Goal: Task Accomplishment & Management: Manage account settings

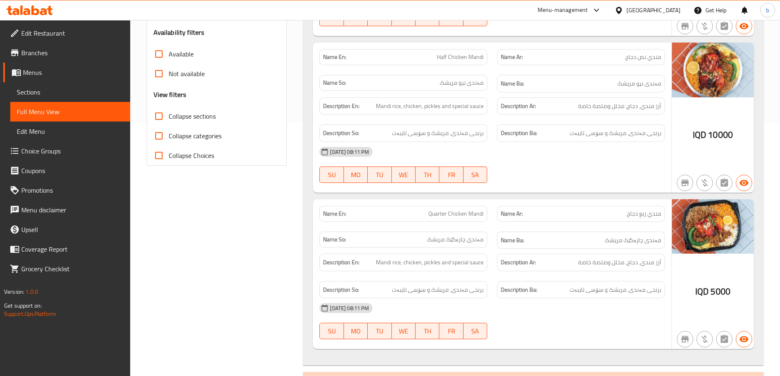
scroll to position [287, 0]
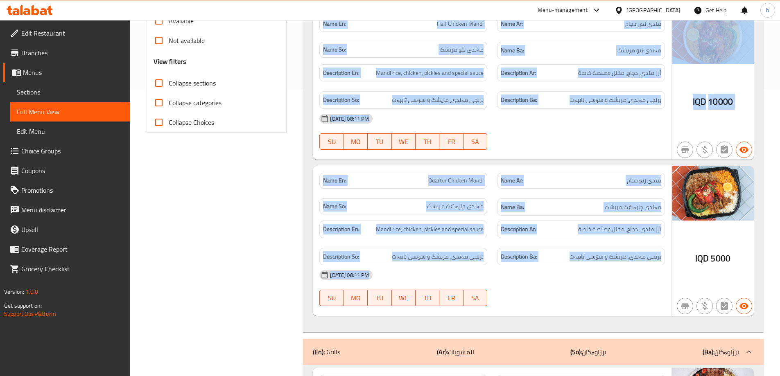
drag, startPoint x: 295, startPoint y: 319, endPoint x: 309, endPoint y: 322, distance: 15.0
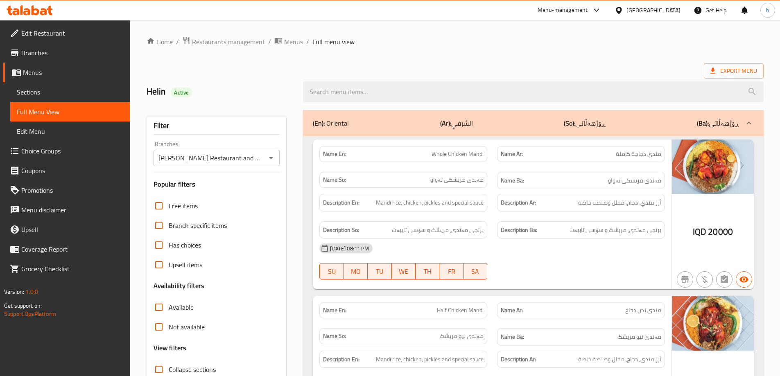
scroll to position [95, 0]
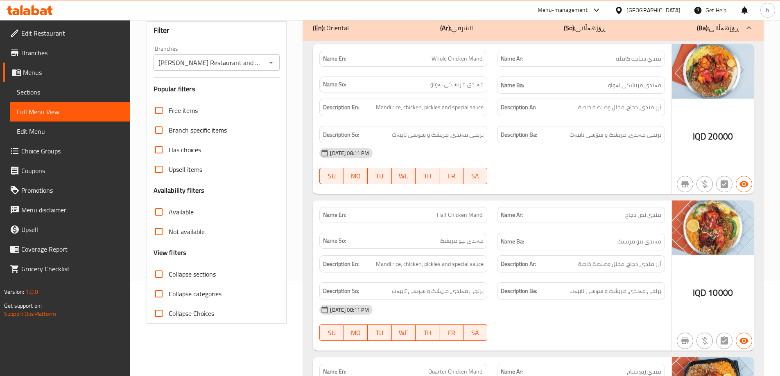
click at [68, 90] on span "Sections" at bounding box center [70, 92] width 107 height 10
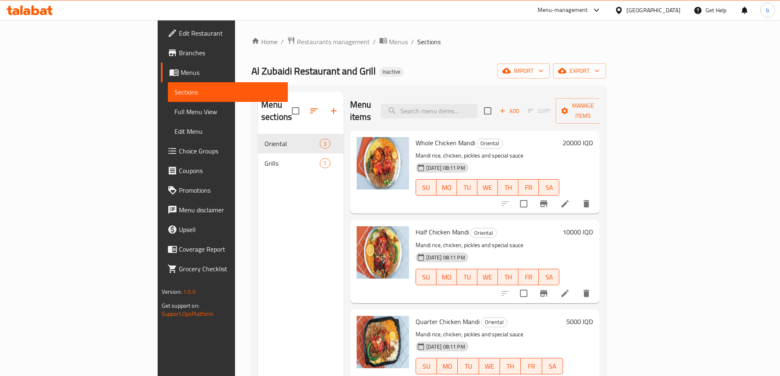
click at [570, 199] on icon at bounding box center [565, 204] width 10 height 10
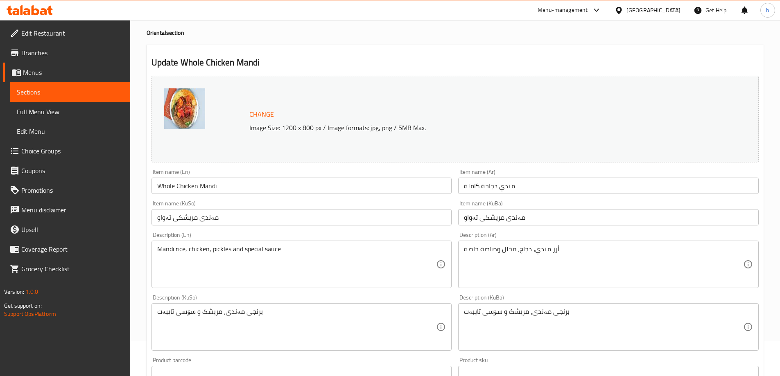
scroll to position [95, 0]
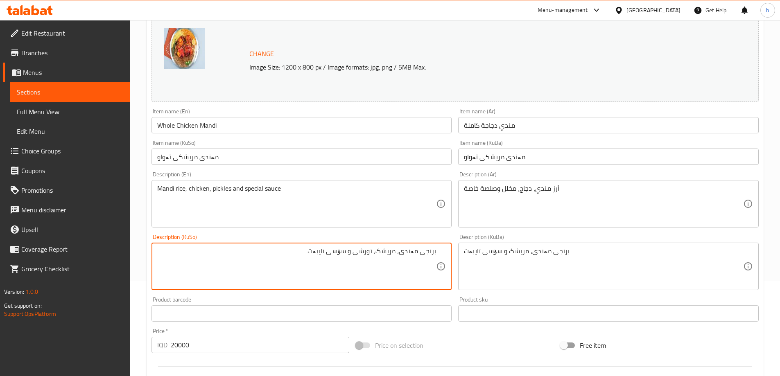
type textarea "برنجی مەندی، مریشک، تورشی و سۆسی تایبەت"
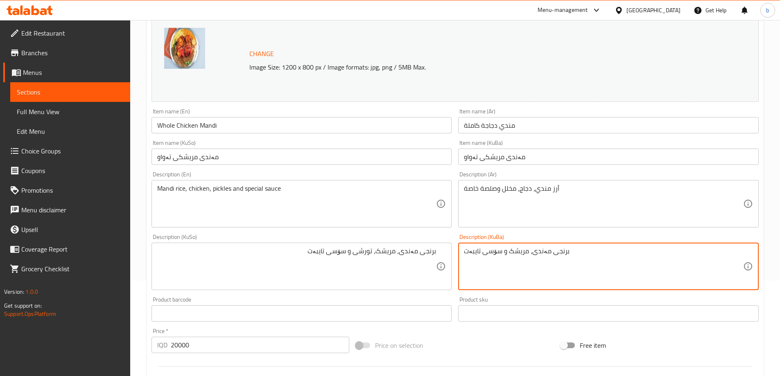
paste textarea "، تورشی"
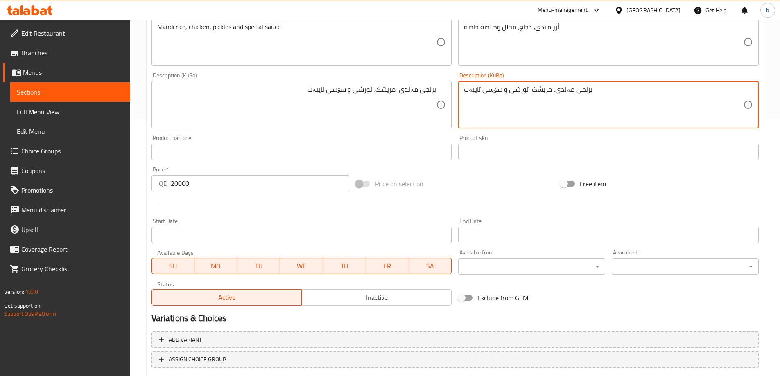
scroll to position [308, 0]
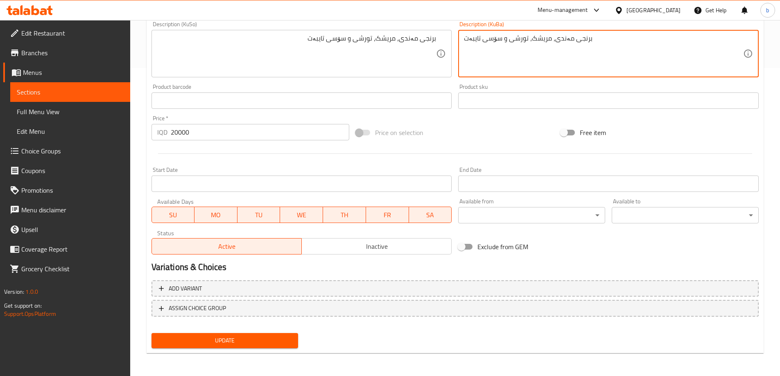
type textarea "برنجی مەندی، مریشک، تورشی و سۆسی تایبەت"
click at [248, 339] on span "Update" at bounding box center [225, 341] width 134 height 10
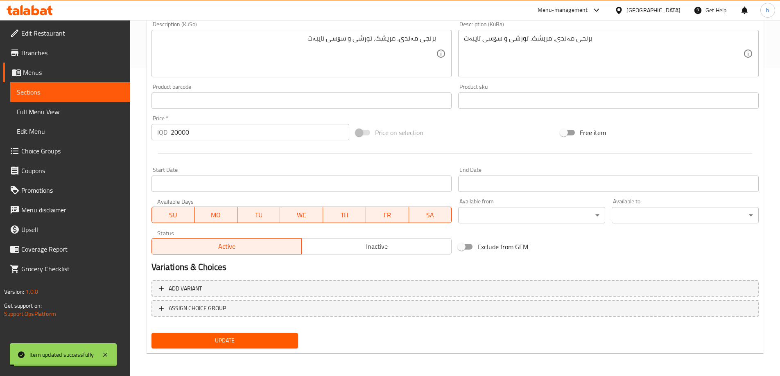
click at [83, 90] on span "Sections" at bounding box center [70, 92] width 107 height 10
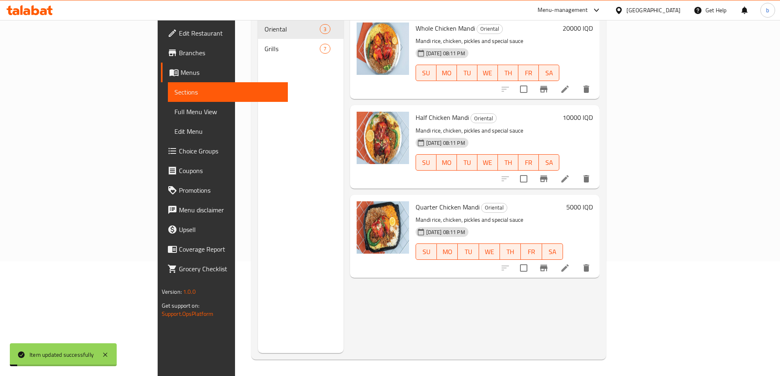
scroll to position [115, 0]
click at [570, 174] on icon at bounding box center [565, 179] width 10 height 10
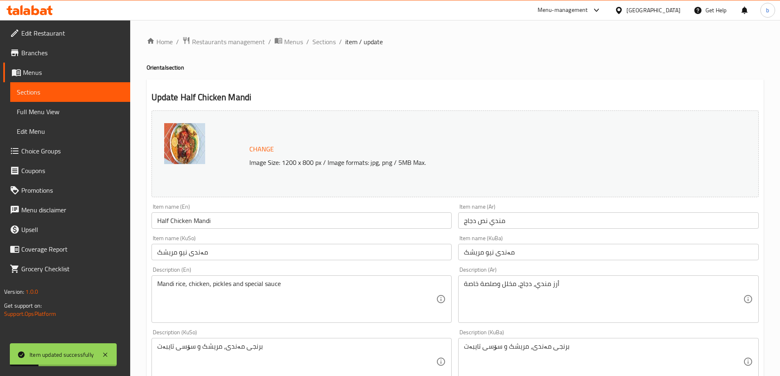
scroll to position [191, 0]
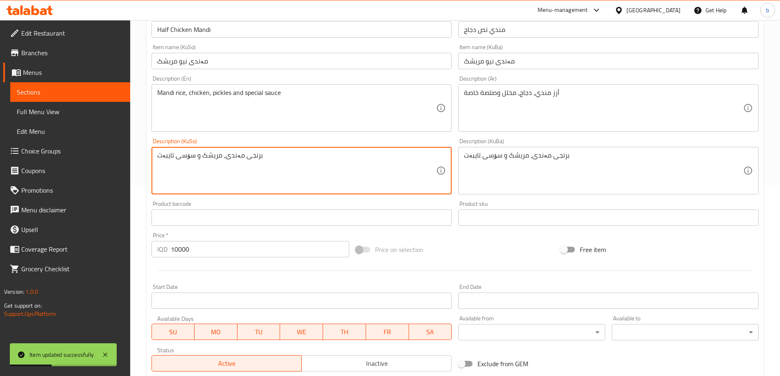
drag, startPoint x: 300, startPoint y: 168, endPoint x: 227, endPoint y: 166, distance: 73.3
paste textarea "، تورشی"
type textarea "برنجی مەندی، مریشک، تورشی و سۆسی تایبەت"
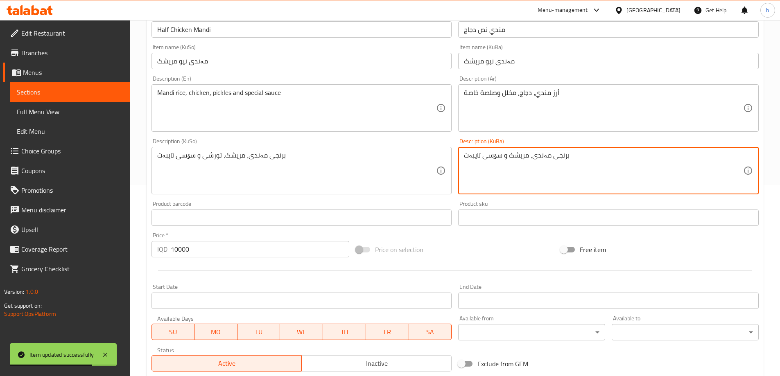
paste textarea "، تورشی"
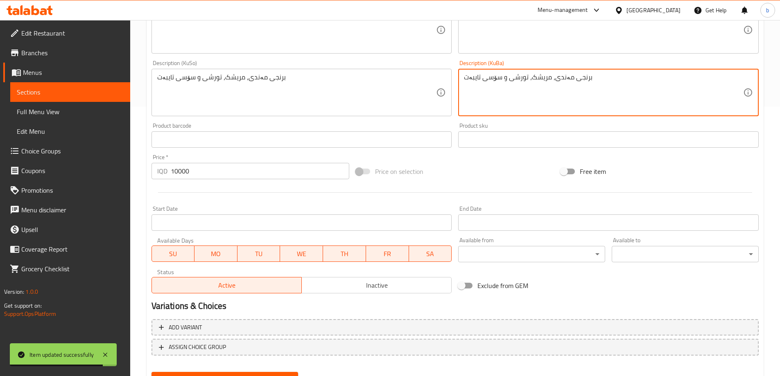
scroll to position [308, 0]
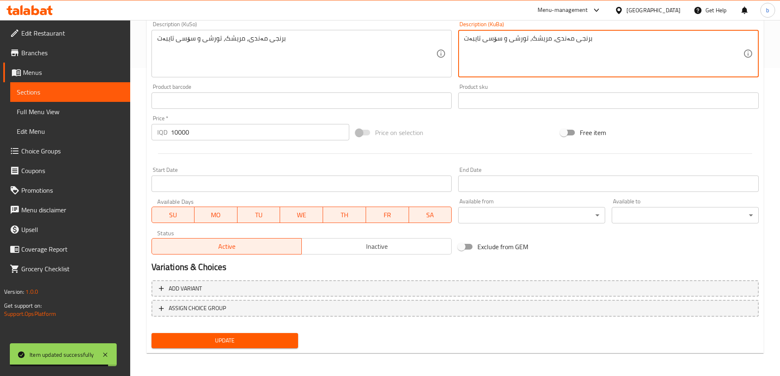
type textarea "برنجی مەندی، مریشک، تورشی و سۆسی تایبەت"
click at [276, 342] on span "Update" at bounding box center [225, 341] width 134 height 10
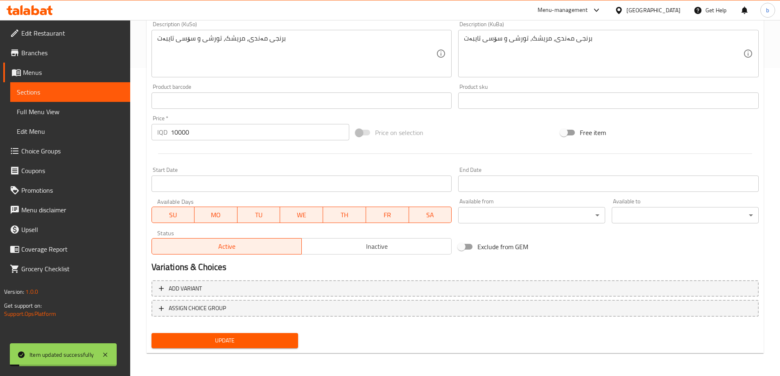
click at [96, 87] on span "Sections" at bounding box center [70, 92] width 107 height 10
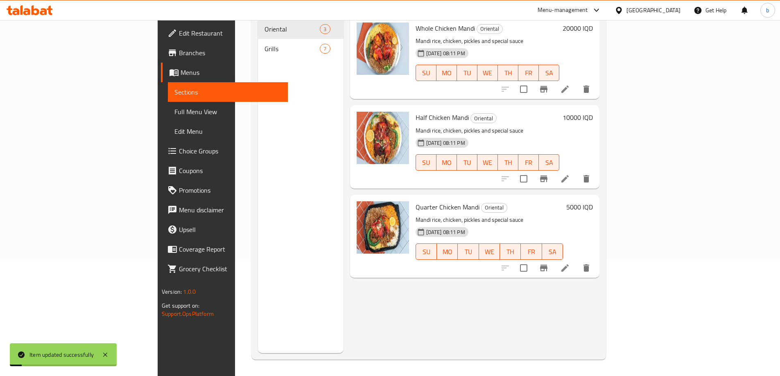
scroll to position [115, 0]
click at [576, 261] on li at bounding box center [564, 268] width 23 height 15
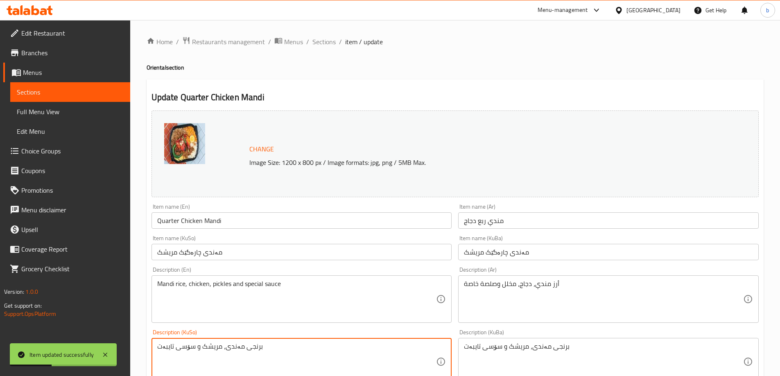
drag, startPoint x: 290, startPoint y: 351, endPoint x: 119, endPoint y: 338, distance: 172.0
paste textarea "، تورشی"
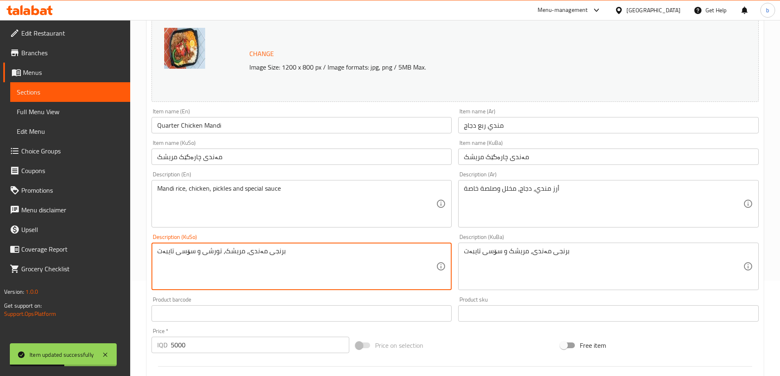
type textarea "برنجی مەندی، مریشک، تورشی و سۆسی تایبەت"
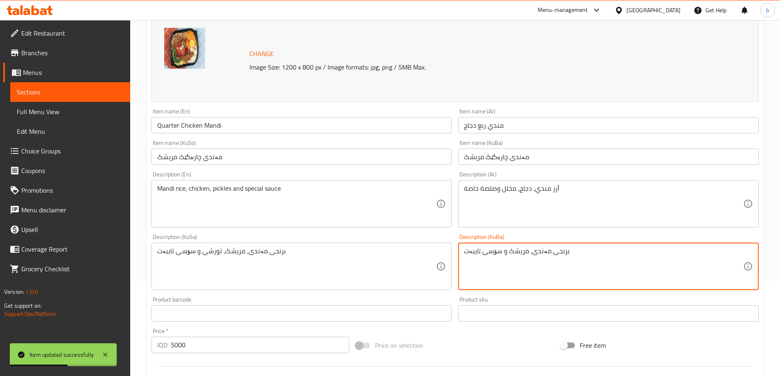
drag, startPoint x: 604, startPoint y: 259, endPoint x: 348, endPoint y: 232, distance: 257.7
paste textarea "، تورشی"
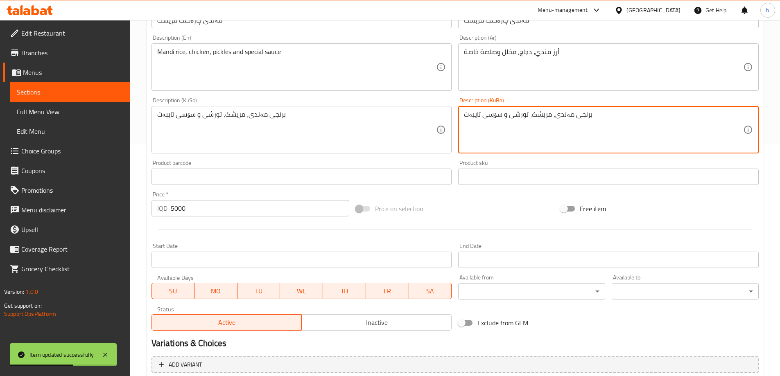
scroll to position [308, 0]
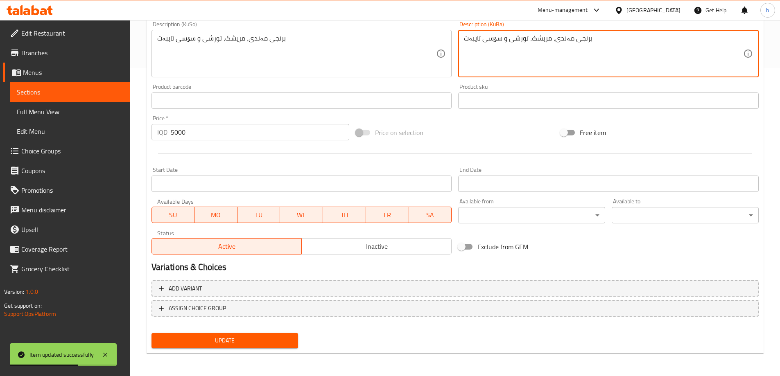
type textarea "برنجی مەندی، مریشک، تورشی و سۆسی تایبەت"
click at [251, 344] on span "Update" at bounding box center [225, 341] width 134 height 10
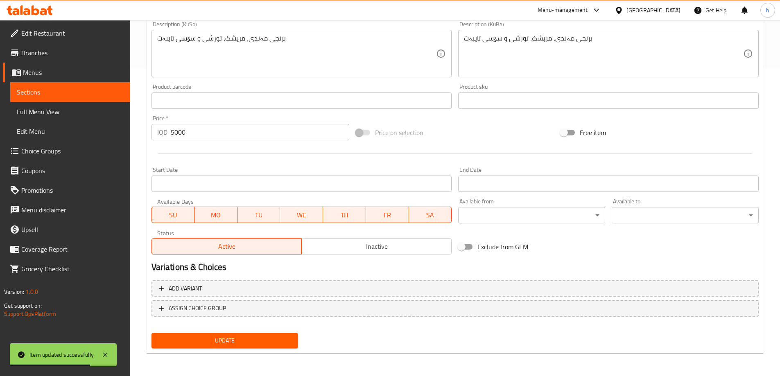
click at [75, 34] on span "Edit Restaurant" at bounding box center [72, 33] width 102 height 10
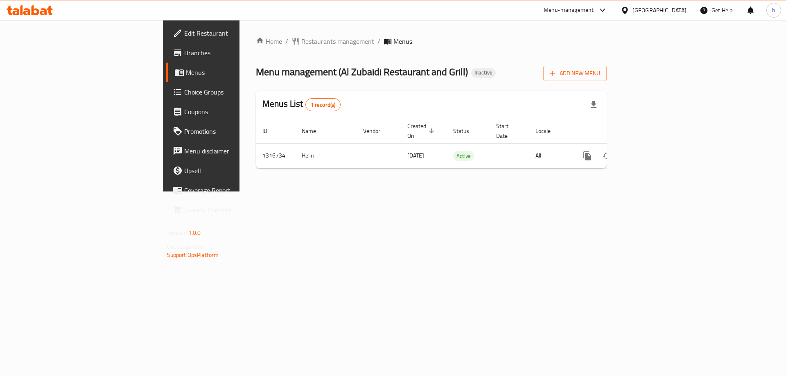
click at [303, 192] on div "Home / Restaurants management / Menus Menu management ( Al Zubaidi Restaurant a…" at bounding box center [431, 106] width 384 height 172
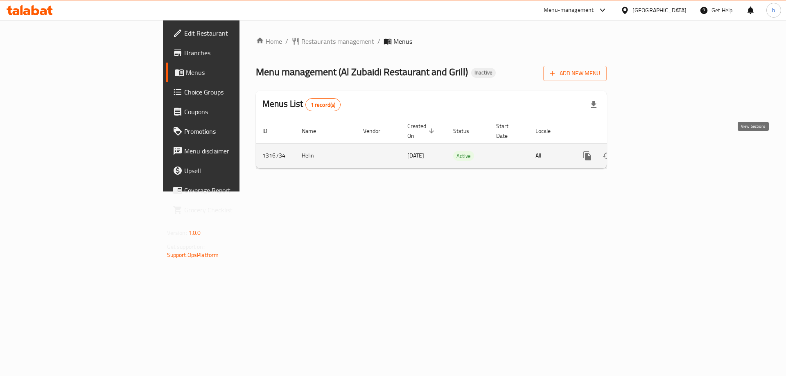
click at [656, 146] on link "enhanced table" at bounding box center [647, 156] width 20 height 20
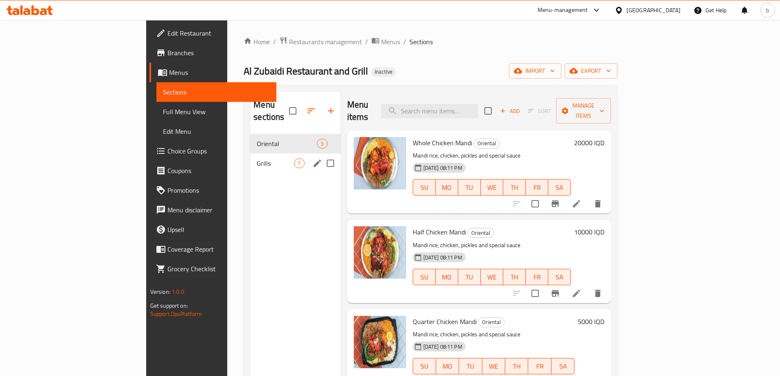
click at [257, 158] on span "Grills" at bounding box center [275, 163] width 37 height 10
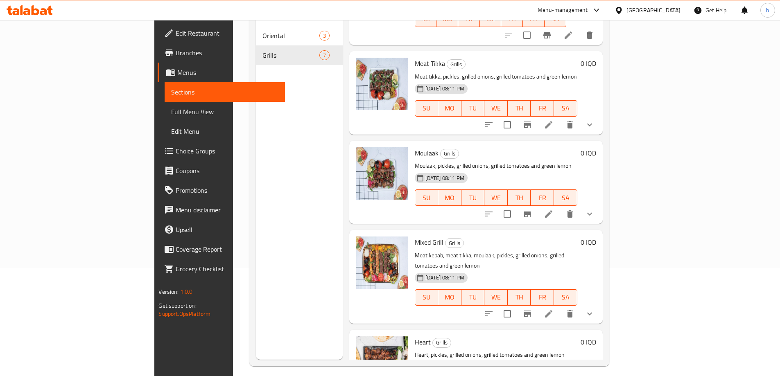
scroll to position [115, 0]
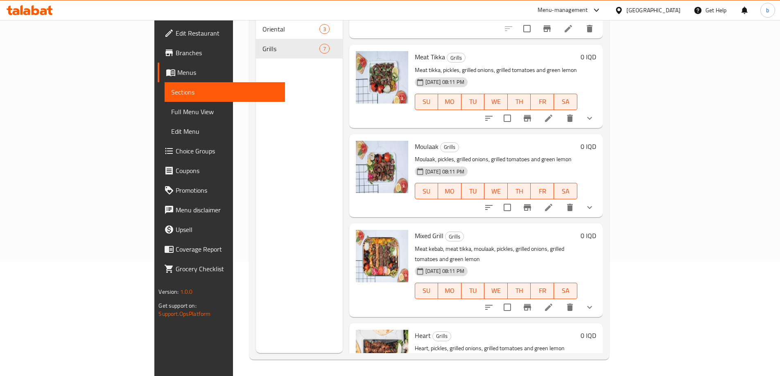
click at [165, 106] on link "Full Menu View" at bounding box center [225, 112] width 120 height 20
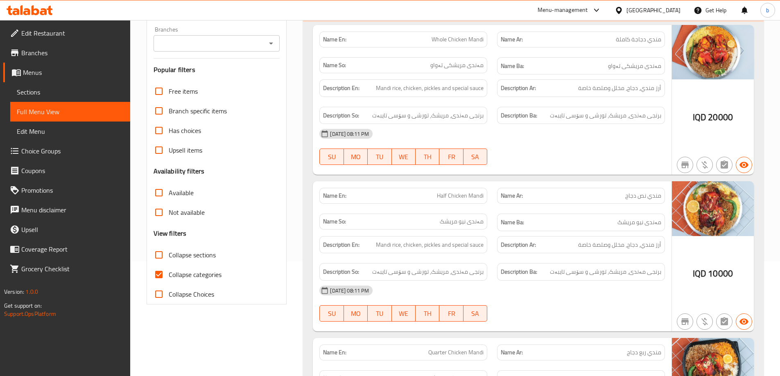
click at [264, 37] on div "Branches" at bounding box center [217, 43] width 126 height 16
click at [271, 39] on icon "Open" at bounding box center [271, 43] width 10 height 10
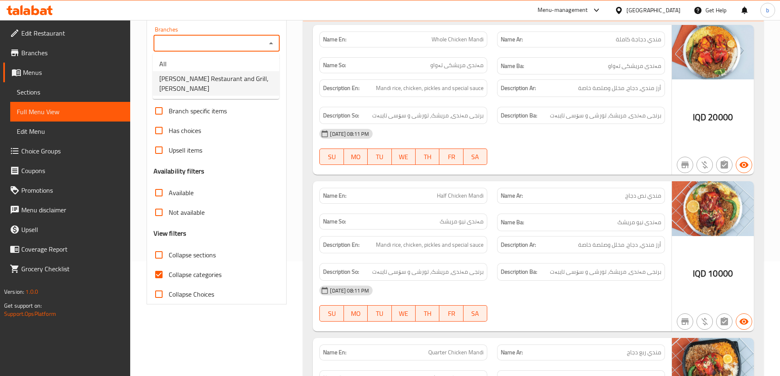
click at [187, 77] on span "Al Zubaidi Restaurant and Grill, Al Zubair" at bounding box center [215, 84] width 113 height 20
type input "Al Zubaidi Restaurant and Grill, Al Zubair"
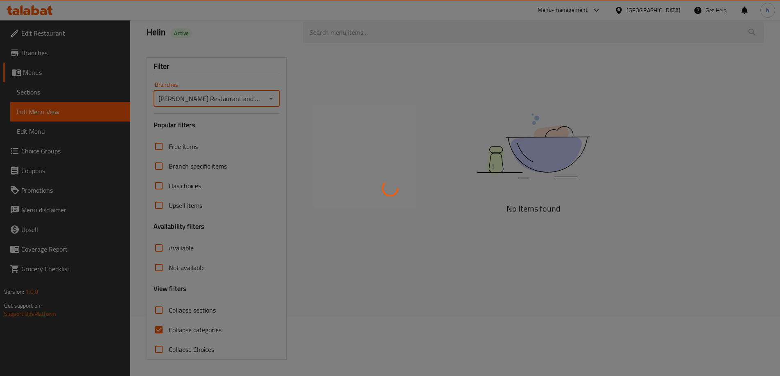
scroll to position [115, 0]
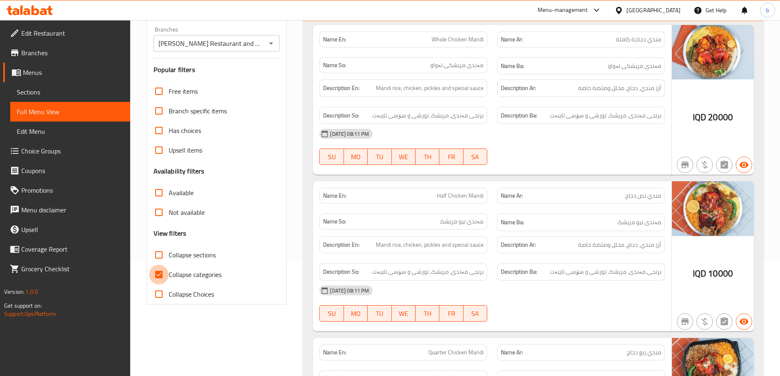
click at [158, 269] on input "Collapse categories" at bounding box center [159, 275] width 20 height 20
click at [158, 273] on input "Collapse categories" at bounding box center [159, 275] width 20 height 20
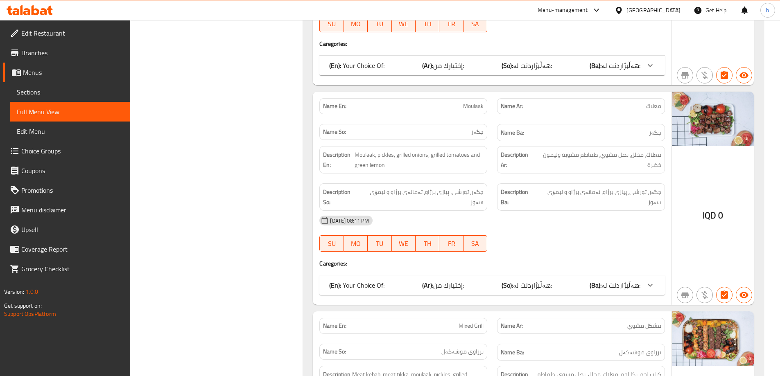
scroll to position [1747, 0]
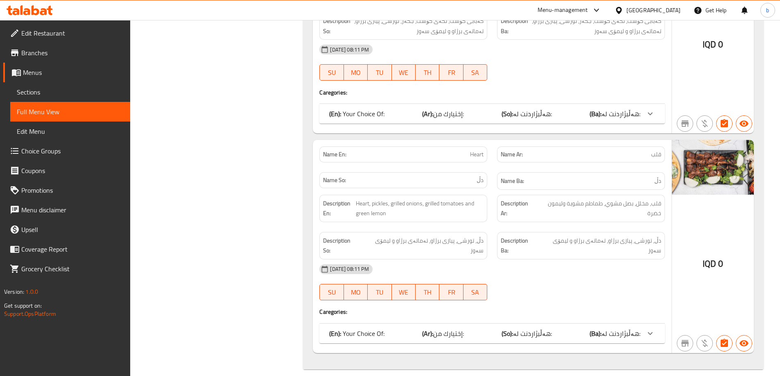
drag, startPoint x: 727, startPoint y: 253, endPoint x: 669, endPoint y: 261, distance: 58.6
click at [669, 261] on div "Name En: Heart Name Ar: قلب Name So: دڵ Name Ba: دڵ Description En: Heart, pick…" at bounding box center [533, 246] width 441 height 213
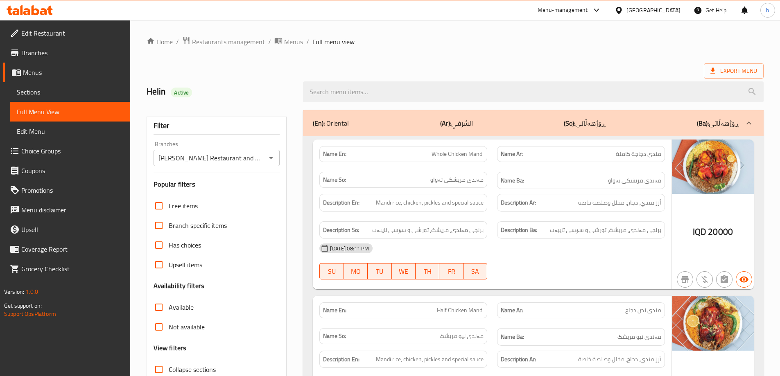
scroll to position [95, 0]
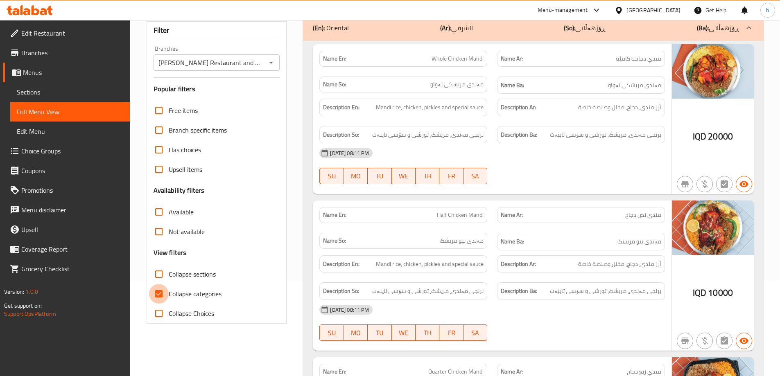
click at [159, 290] on input "Collapse categories" at bounding box center [159, 294] width 20 height 20
checkbox input "false"
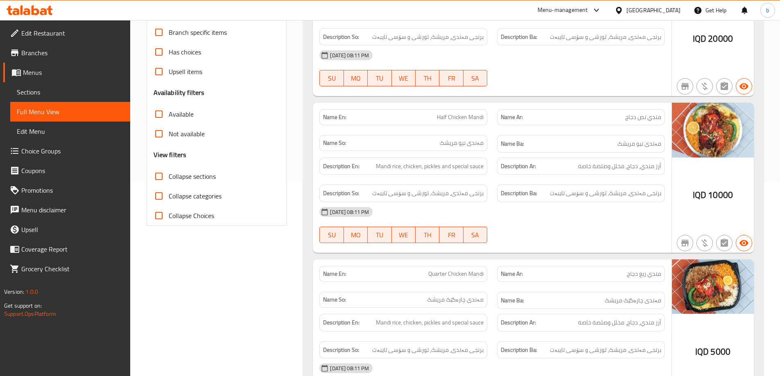
scroll to position [191, 0]
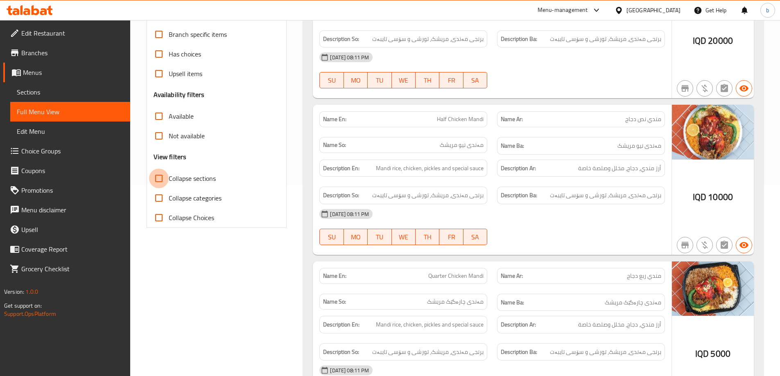
click at [157, 179] on input "Collapse sections" at bounding box center [159, 179] width 20 height 20
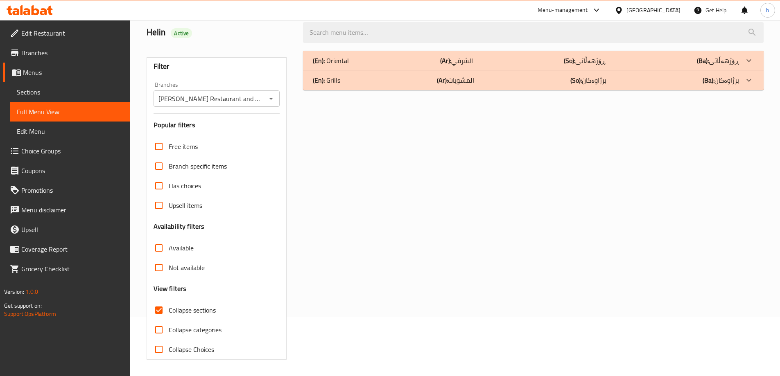
scroll to position [59, 0]
click at [160, 311] on input "Collapse sections" at bounding box center [159, 310] width 20 height 20
checkbox input "false"
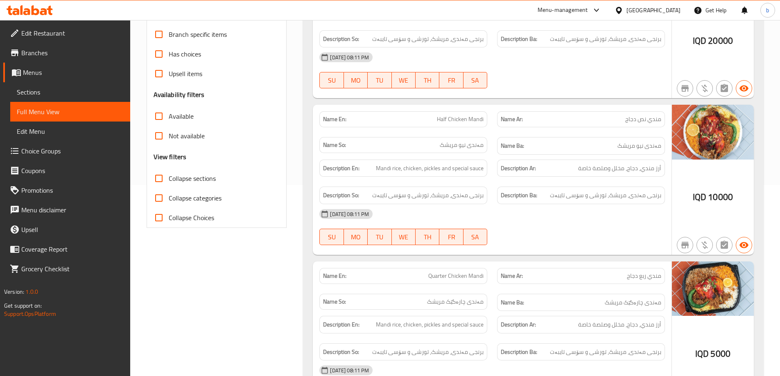
click at [160, 201] on input "Collapse categories" at bounding box center [159, 198] width 20 height 20
checkbox input "true"
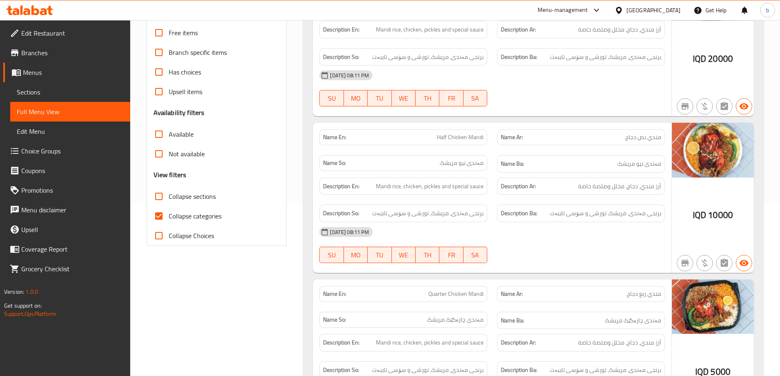
scroll to position [0, 0]
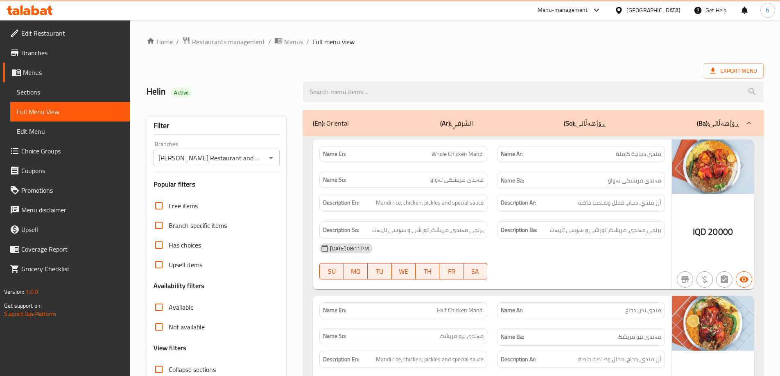
click at [49, 94] on span "Sections" at bounding box center [70, 92] width 107 height 10
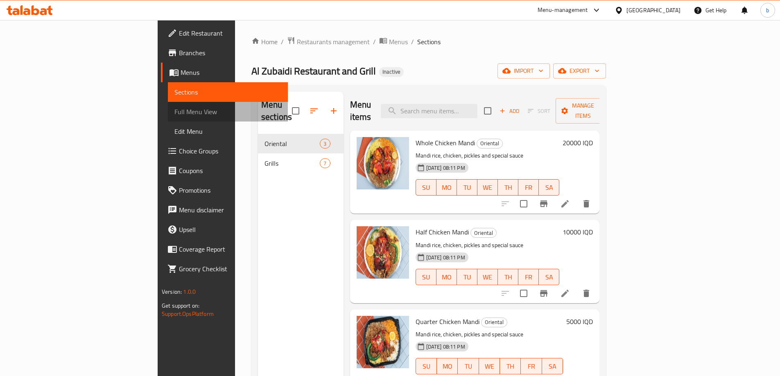
click at [174, 111] on span "Full Menu View" at bounding box center [227, 112] width 107 height 10
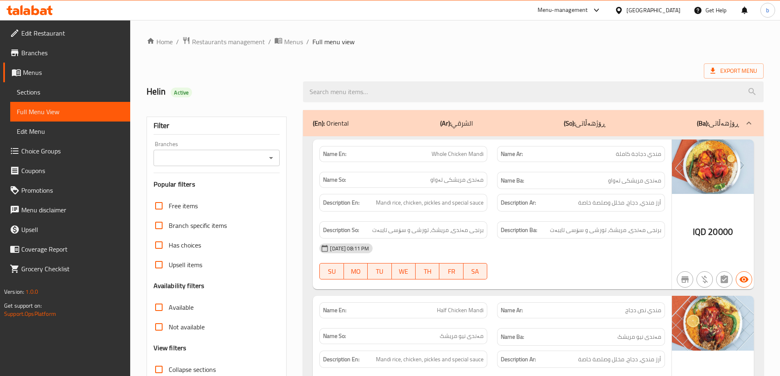
click at [277, 155] on div "Branches" at bounding box center [217, 158] width 126 height 16
click at [277, 156] on div "Branches" at bounding box center [217, 158] width 126 height 16
click at [273, 156] on icon "Open" at bounding box center [271, 158] width 10 height 10
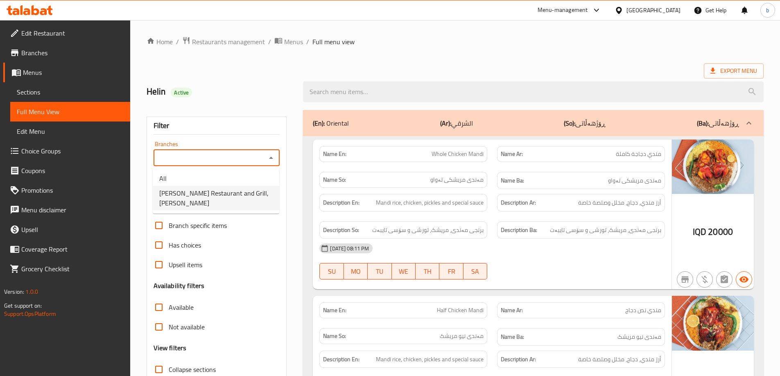
click at [221, 194] on span "Al Zubaidi Restaurant and Grill, Al Zubair" at bounding box center [215, 198] width 113 height 20
type input "Al Zubaidi Restaurant and Grill, Al Zubair"
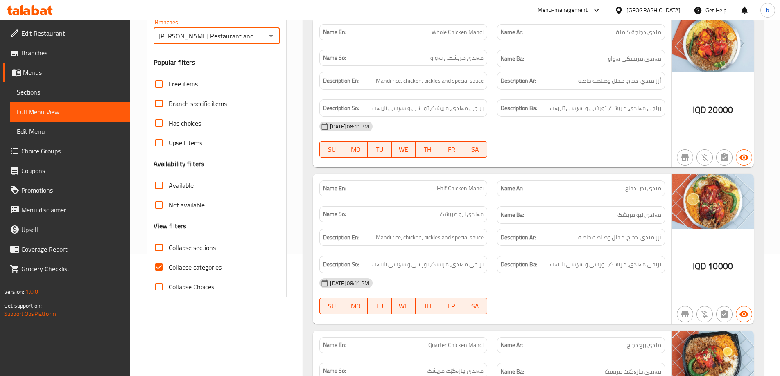
scroll to position [191, 0]
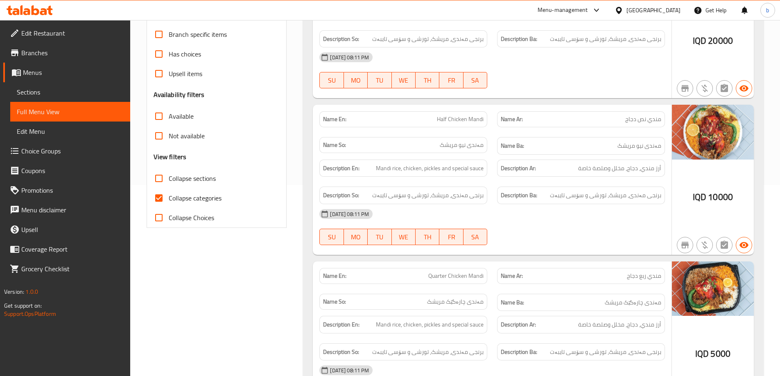
click at [159, 192] on input "Collapse categories" at bounding box center [159, 198] width 20 height 20
checkbox input "false"
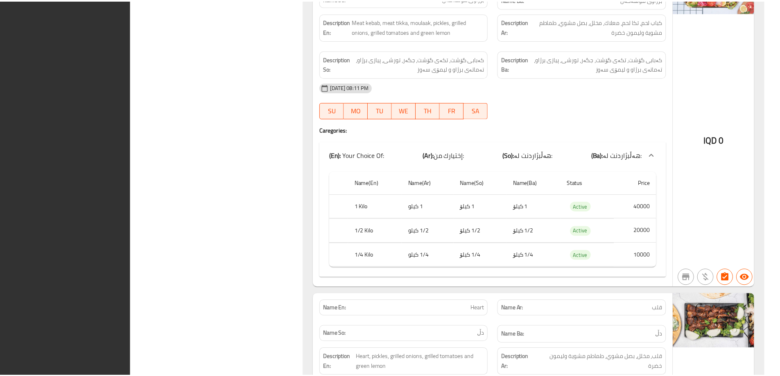
scroll to position [2317, 0]
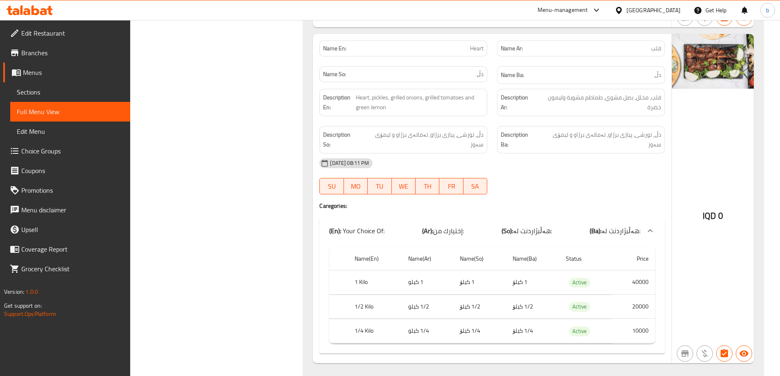
click at [56, 36] on span "Edit Restaurant" at bounding box center [72, 33] width 102 height 10
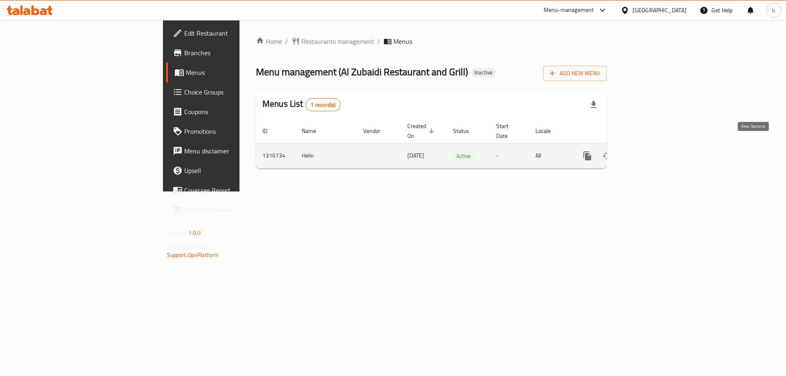
click at [651, 151] on icon "enhanced table" at bounding box center [646, 156] width 10 height 10
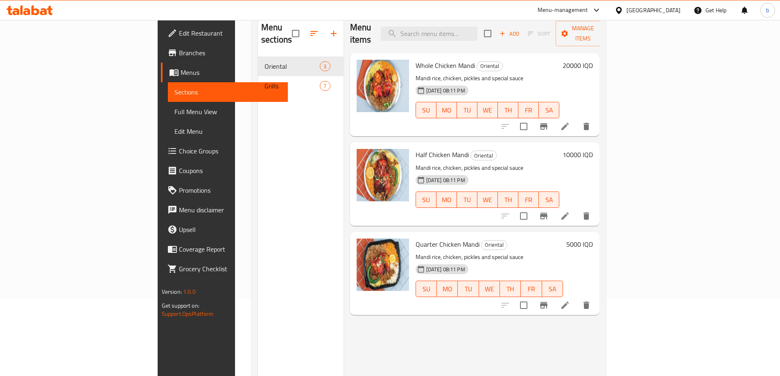
scroll to position [95, 0]
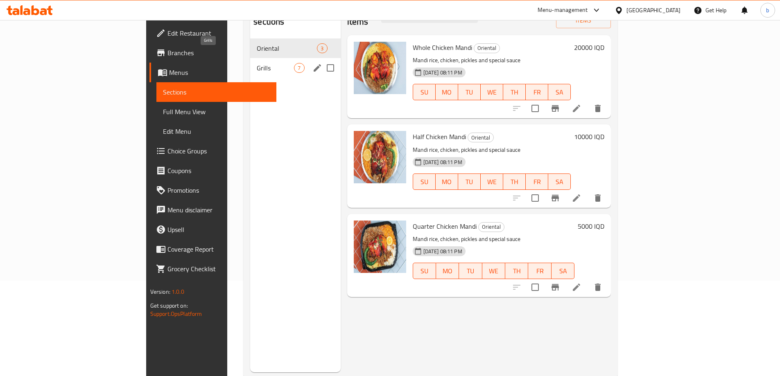
click at [257, 63] on span "Grills" at bounding box center [275, 68] width 37 height 10
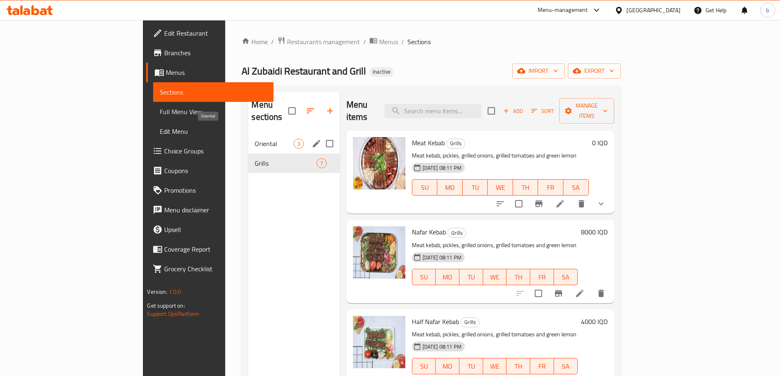
click at [255, 139] on span "Oriental" at bounding box center [274, 144] width 38 height 10
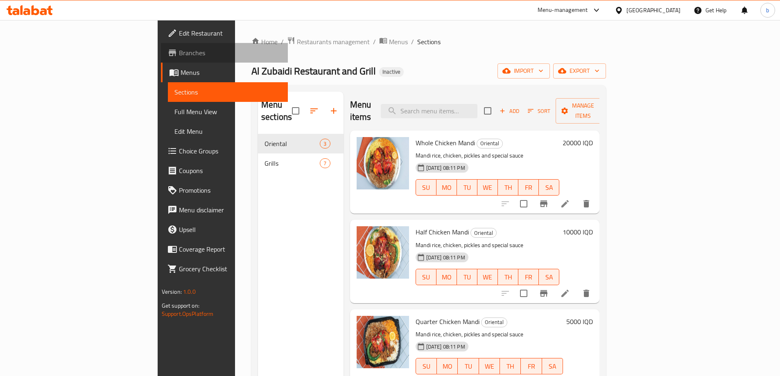
click at [179, 55] on span "Branches" at bounding box center [230, 53] width 102 height 10
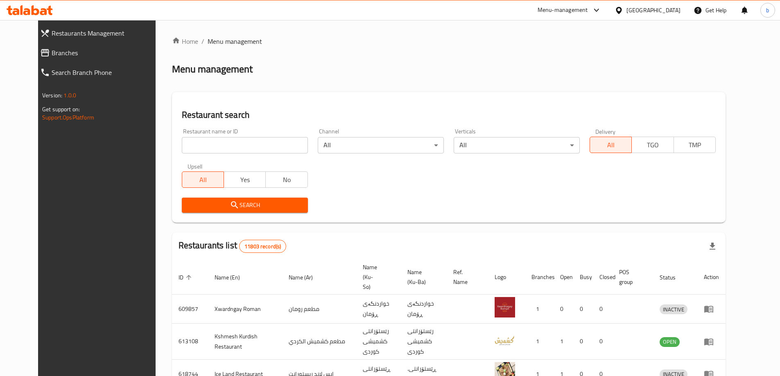
click at [52, 56] on span "Branches" at bounding box center [107, 53] width 110 height 10
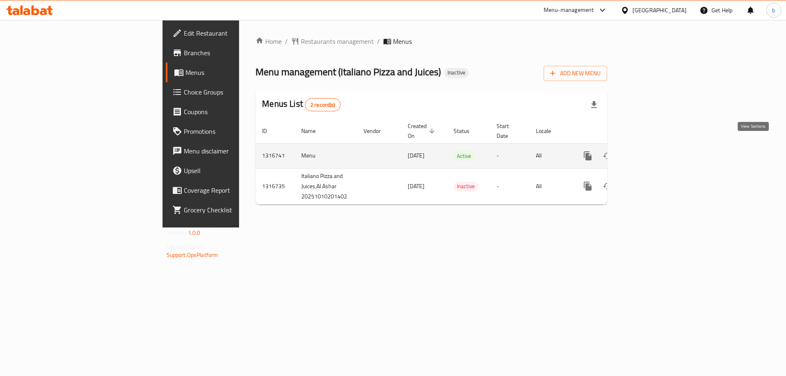
click at [652, 151] on icon "enhanced table" at bounding box center [647, 156] width 10 height 10
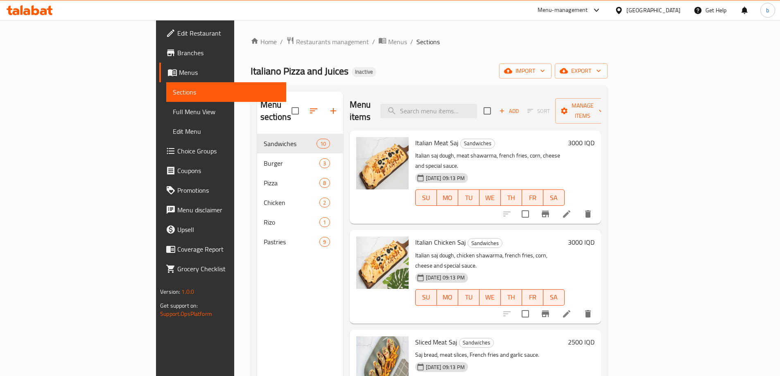
click at [173, 111] on span "Full Menu View" at bounding box center [226, 112] width 107 height 10
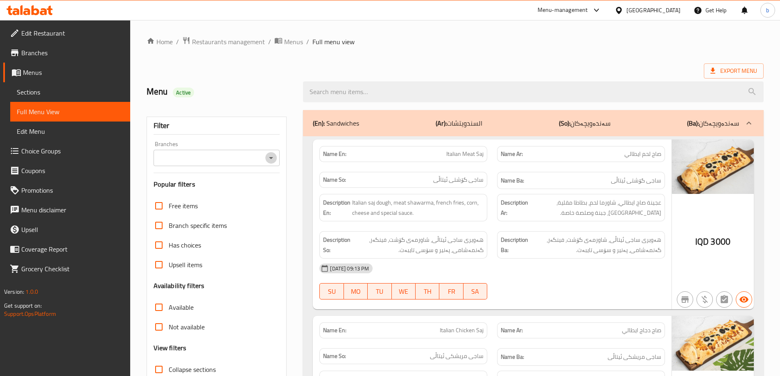
click at [271, 157] on icon "Open" at bounding box center [271, 158] width 10 height 10
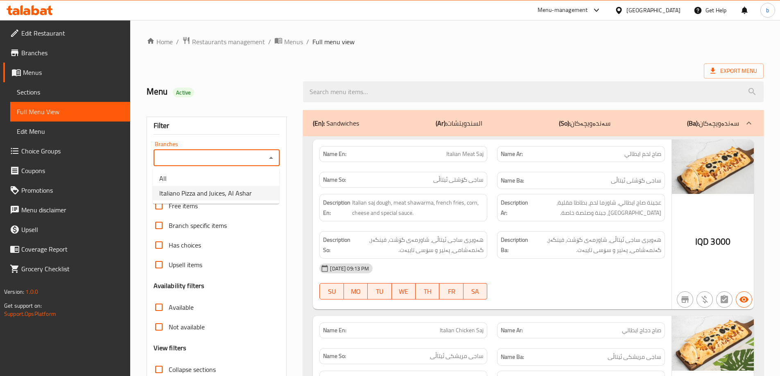
click at [224, 188] on span "Italiano Pizza and Juices, Al Ashar" at bounding box center [205, 193] width 93 height 10
type input "Italiano Pizza and Juices, Al Ashar"
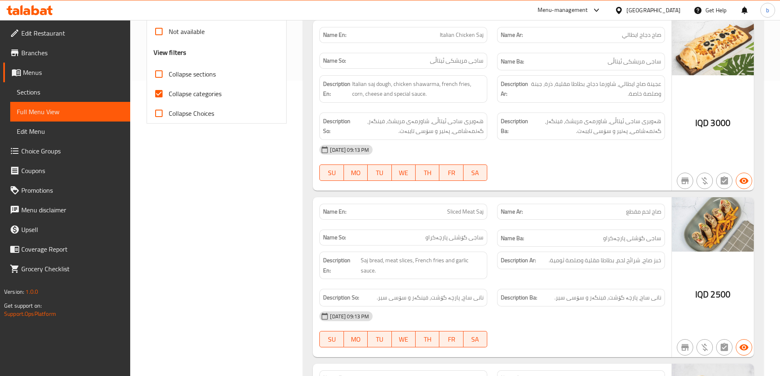
scroll to position [269, 0]
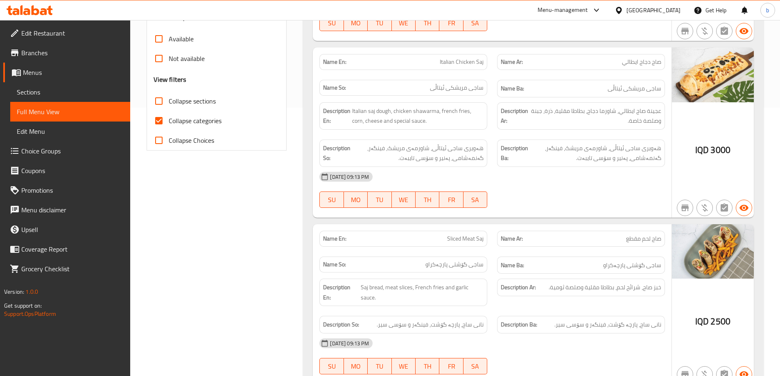
click at [156, 122] on input "Collapse categories" at bounding box center [159, 121] width 20 height 20
checkbox input "false"
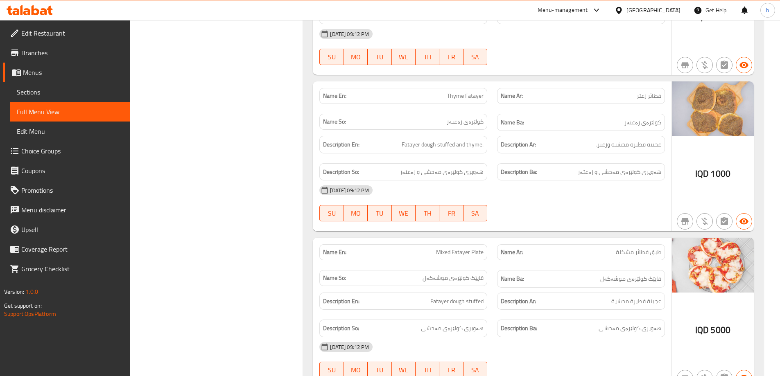
scroll to position [7005, 0]
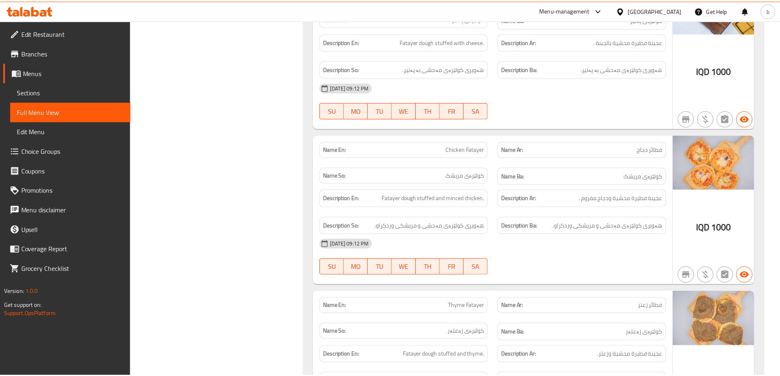
scroll to position [6994, 0]
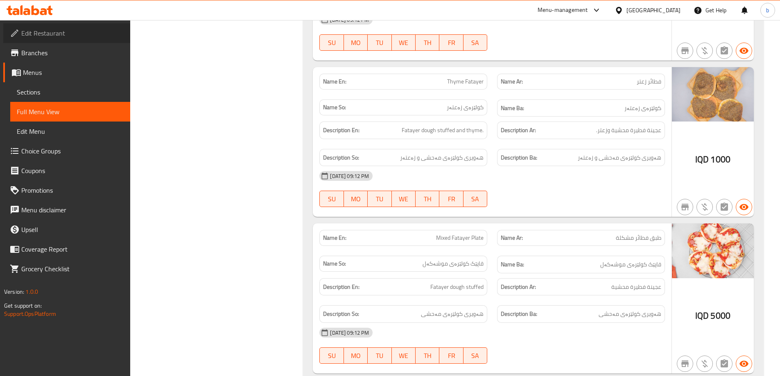
click at [58, 30] on span "Edit Restaurant" at bounding box center [72, 33] width 102 height 10
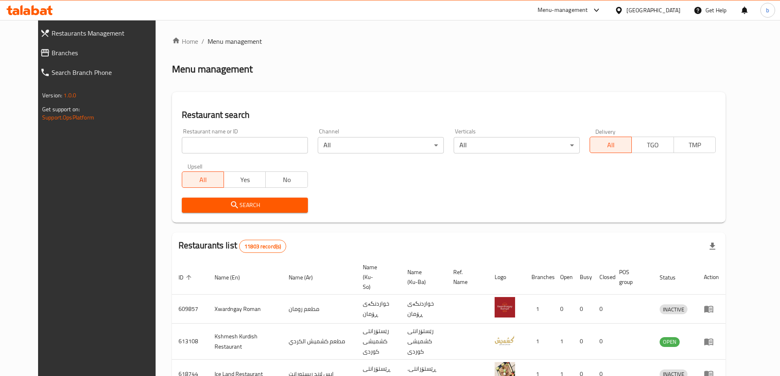
click at [49, 46] on link "Branches" at bounding box center [101, 53] width 135 height 20
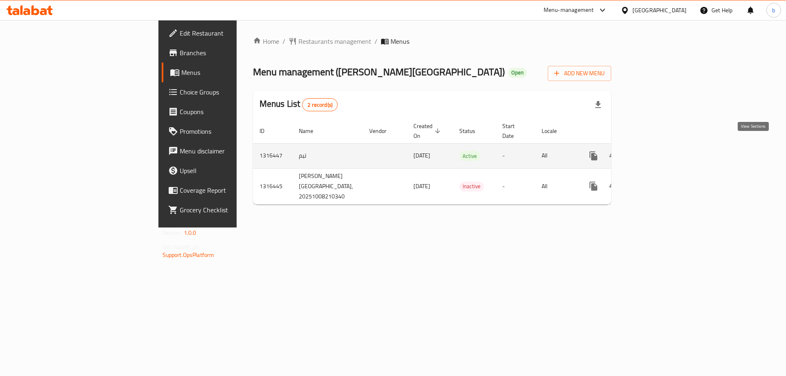
click at [662, 148] on link "enhanced table" at bounding box center [653, 156] width 20 height 20
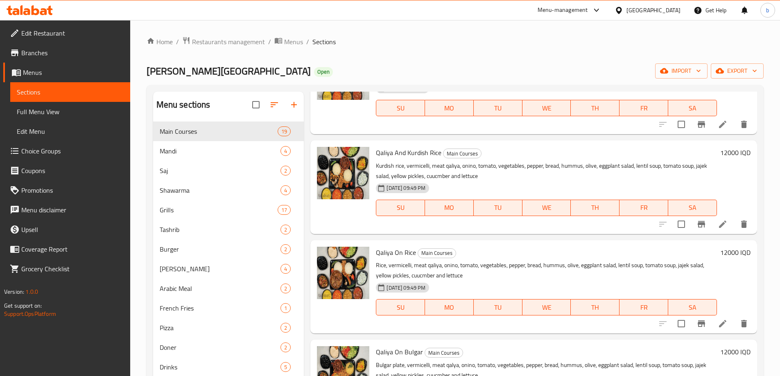
scroll to position [95, 0]
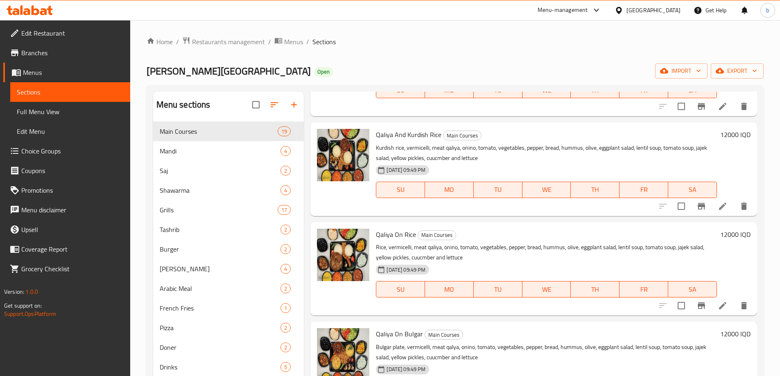
click at [61, 107] on span "Full Menu View" at bounding box center [70, 112] width 107 height 10
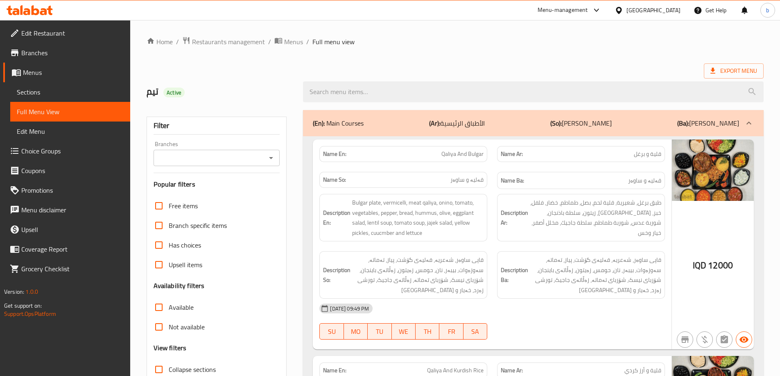
click at [271, 160] on icon "Open" at bounding box center [271, 158] width 10 height 10
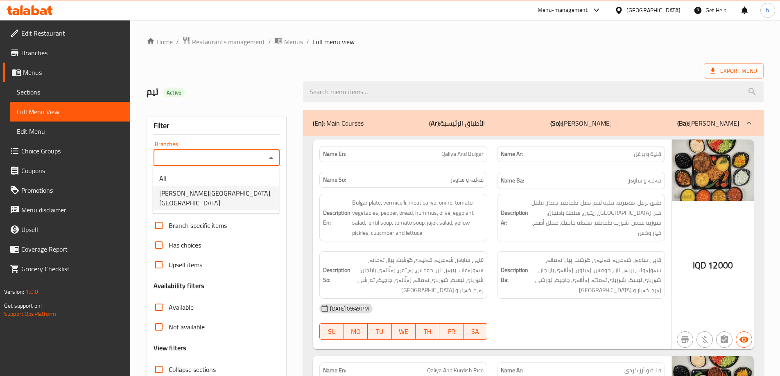
click at [238, 193] on li "Shabo Palace, Gre Base" at bounding box center [216, 198] width 126 height 25
type input "Shabo Palace, Gre Base"
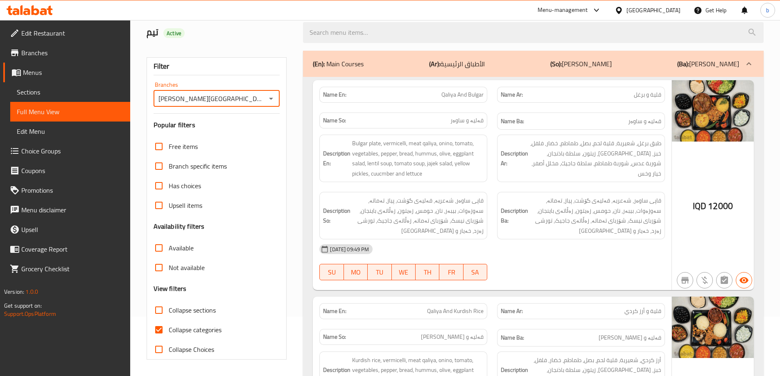
click at [159, 327] on input "Collapse categories" at bounding box center [159, 330] width 20 height 20
checkbox input "false"
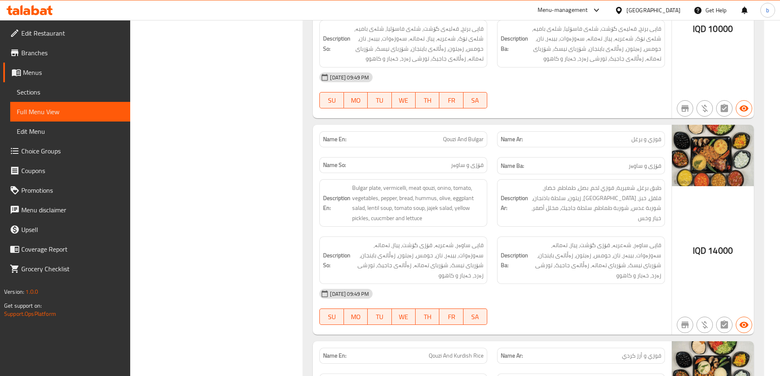
scroll to position [1110, 0]
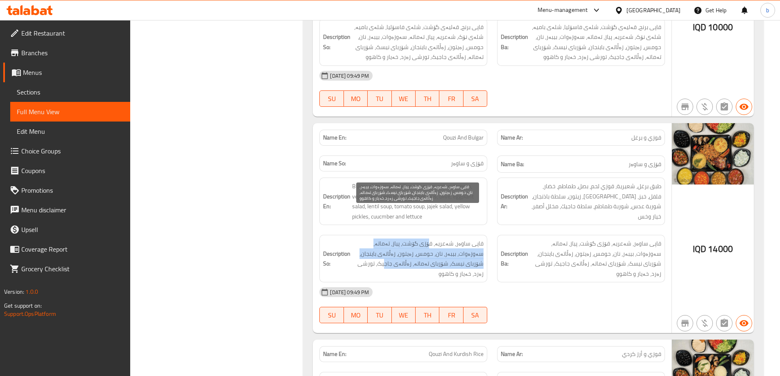
drag, startPoint x: 425, startPoint y: 230, endPoint x: 415, endPoint y: 208, distance: 23.6
click at [429, 239] on span "قاپی ساوەر، شەعریە، قۆزی گۆشت، پیاز، تەماتە، سەوزەوات، بیبەر، نان، حومس، زەیتون…" at bounding box center [417, 259] width 131 height 40
click at [398, 239] on span "قاپی ساوەر، شەعریە، قۆزی گۆشت، پیاز، تەماتە، سەوزەوات، بیبەر، نان، حومس، زەیتون…" at bounding box center [417, 259] width 131 height 40
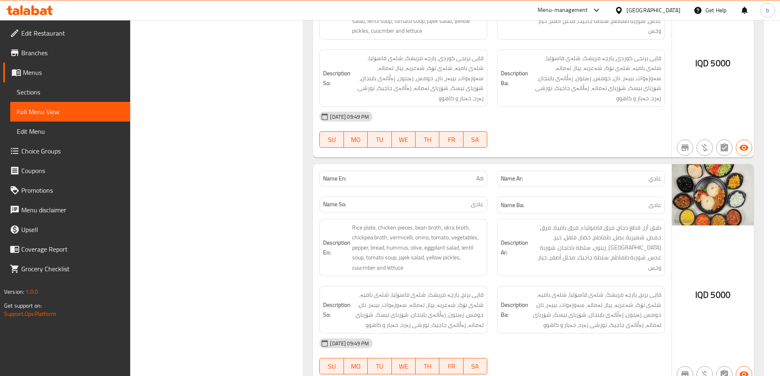
scroll to position [2638, 0]
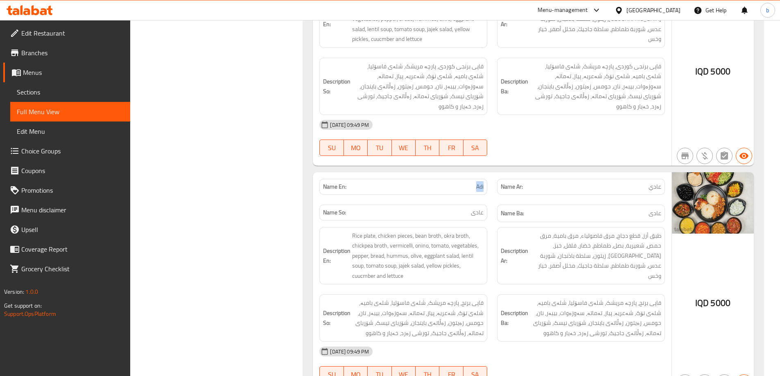
drag, startPoint x: 468, startPoint y: 116, endPoint x: 488, endPoint y: 112, distance: 20.2
click at [488, 174] on div "Name En: Adi" at bounding box center [403, 187] width 178 height 26
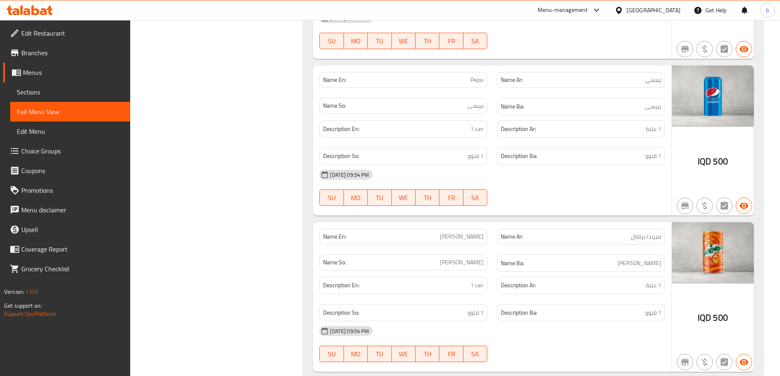
scroll to position [13572, 0]
click at [40, 10] on icon at bounding box center [30, 10] width 46 height 10
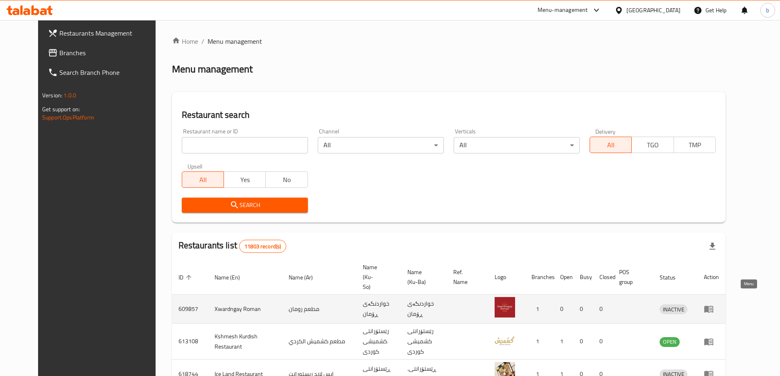
click at [713, 306] on icon "enhanced table" at bounding box center [708, 309] width 9 height 7
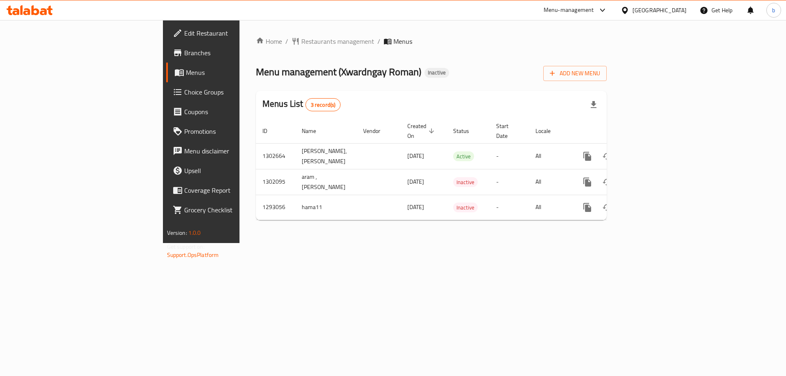
click at [184, 56] on span "Branches" at bounding box center [236, 53] width 104 height 10
